Goal: Find contact information: Find contact information

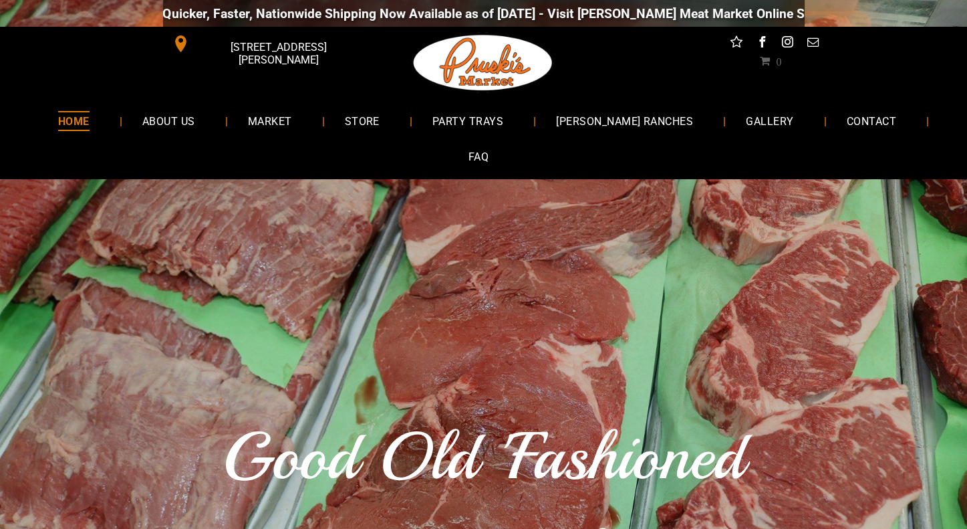
click at [278, 49] on span "[STREET_ADDRESS][PERSON_NAME]" at bounding box center [278, 53] width 172 height 39
